Goal: Navigation & Orientation: Find specific page/section

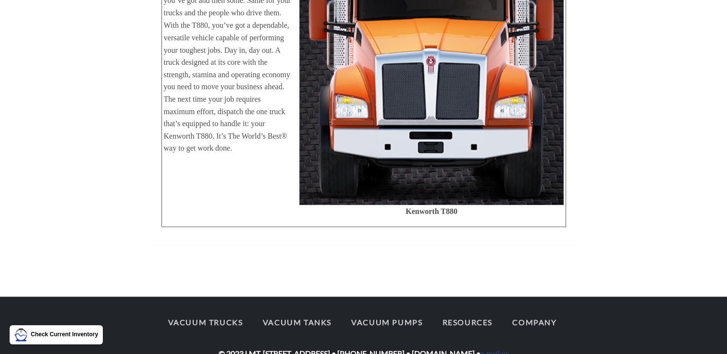
scroll to position [1797, 0]
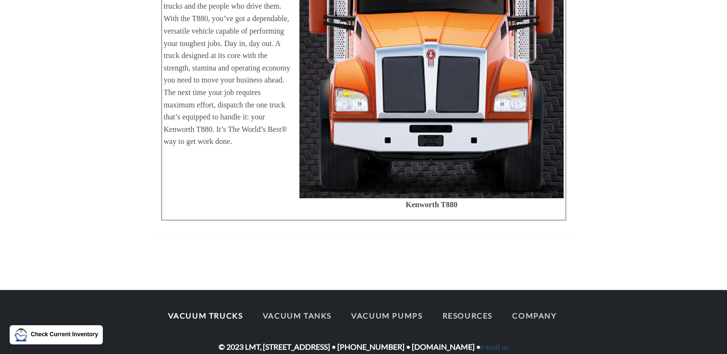
click at [181, 305] on link "Vacuum Trucks" at bounding box center [205, 315] width 92 height 20
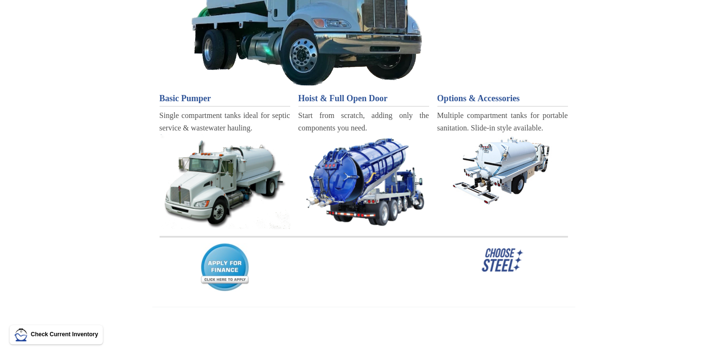
scroll to position [259, 0]
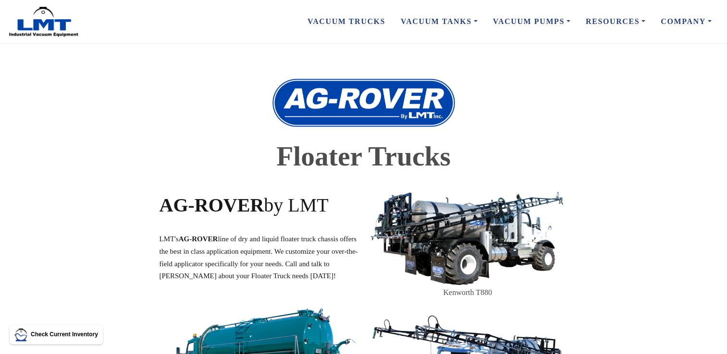
scroll to position [1797, 0]
